Goal: Task Accomplishment & Management: Manage account settings

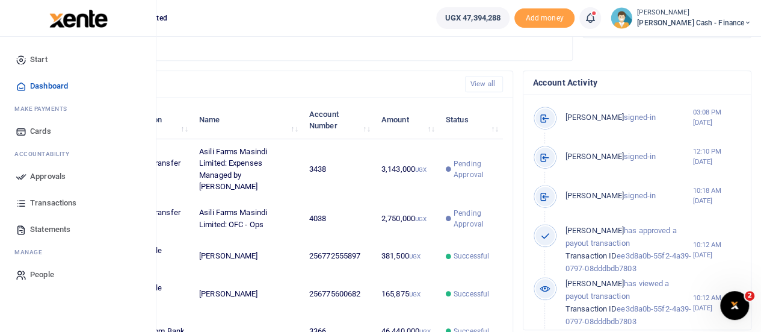
click at [43, 176] on span "Approvals" at bounding box center [48, 176] width 36 height 12
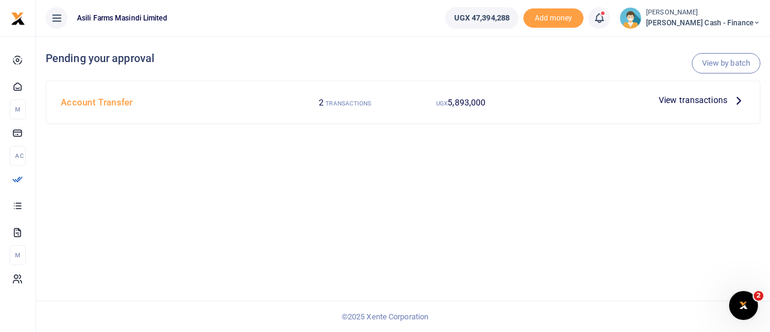
click at [726, 104] on span "View transactions" at bounding box center [693, 99] width 69 height 13
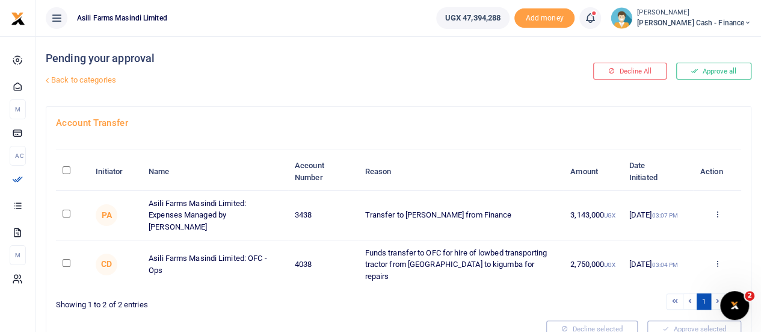
click at [725, 209] on div "Approve Decline Details" at bounding box center [717, 215] width 35 height 12
click at [716, 209] on icon at bounding box center [717, 213] width 8 height 8
click at [662, 279] on link "Details" at bounding box center [672, 281] width 95 height 17
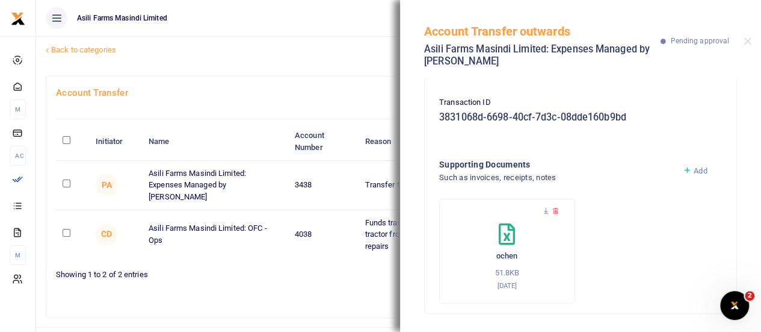
scroll to position [31, 0]
click at [545, 209] on icon at bounding box center [546, 211] width 8 height 8
click at [330, 33] on ul "Asili Farms Masindi Limited" at bounding box center [231, 18] width 391 height 36
click at [274, 85] on h4 "Account Transfer" at bounding box center [399, 91] width 686 height 13
click at [750, 37] on button "Close" at bounding box center [748, 41] width 8 height 8
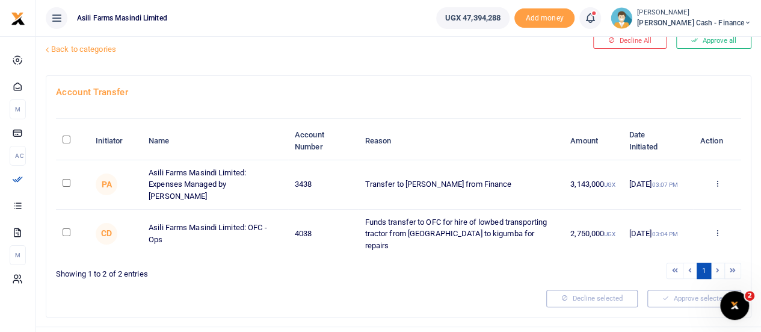
click at [705, 20] on span "[PERSON_NAME] Cash - Finance" at bounding box center [694, 22] width 114 height 11
click at [698, 43] on link "Switch accounts" at bounding box center [665, 44] width 95 height 17
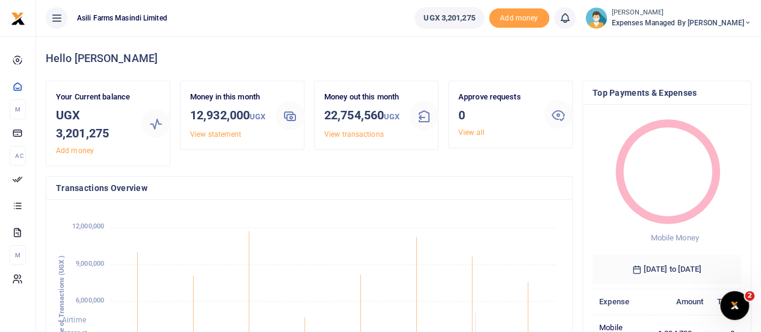
click at [729, 25] on span "Expenses Managed by Sam Ochen" at bounding box center [682, 22] width 140 height 11
click at [708, 43] on link "Switch accounts" at bounding box center [686, 44] width 95 height 17
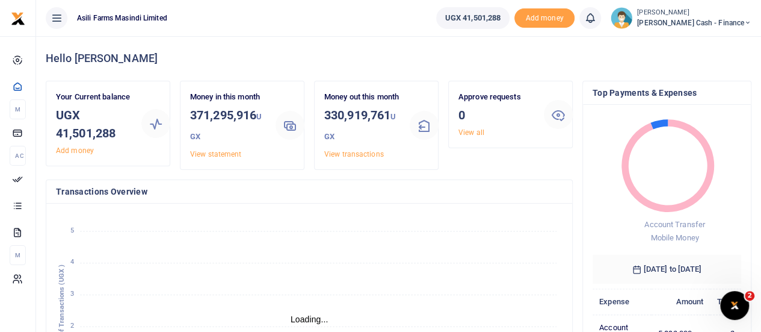
click at [714, 13] on small "[PERSON_NAME]" at bounding box center [694, 13] width 114 height 10
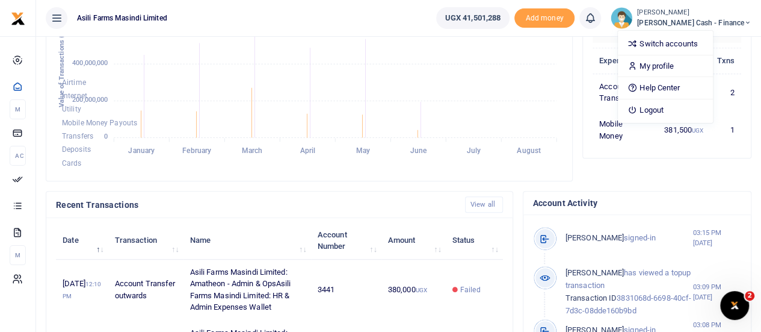
scroll to position [361, 0]
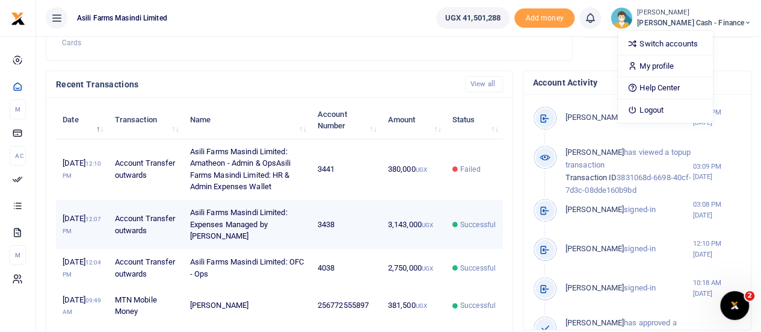
click at [448, 241] on td "Successful" at bounding box center [474, 224] width 57 height 49
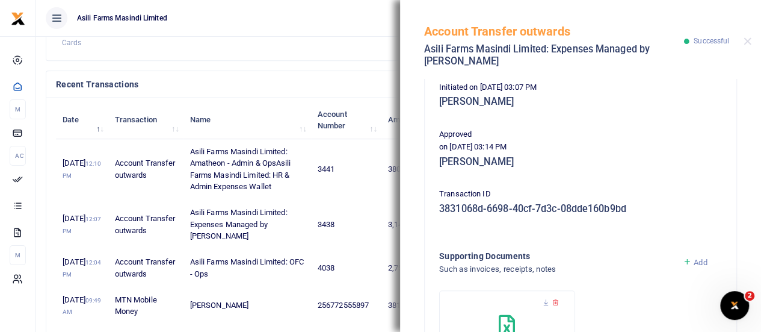
scroll to position [155, 0]
click at [329, 5] on ul "Asili Farms Masindi Limited" at bounding box center [231, 18] width 391 height 36
click at [746, 43] on button "Close" at bounding box center [748, 41] width 8 height 8
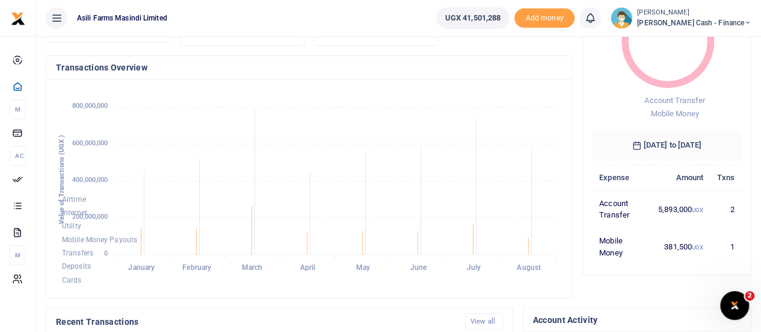
scroll to position [0, 0]
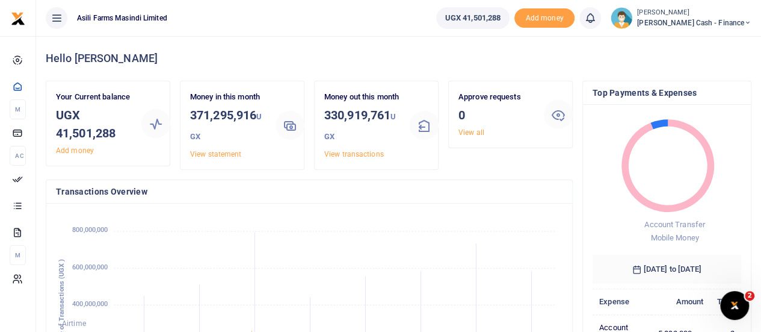
click at [747, 14] on small "[PERSON_NAME]" at bounding box center [694, 13] width 114 height 10
click at [690, 106] on link "Logout" at bounding box center [665, 110] width 95 height 17
